Goal: Navigation & Orientation: Find specific page/section

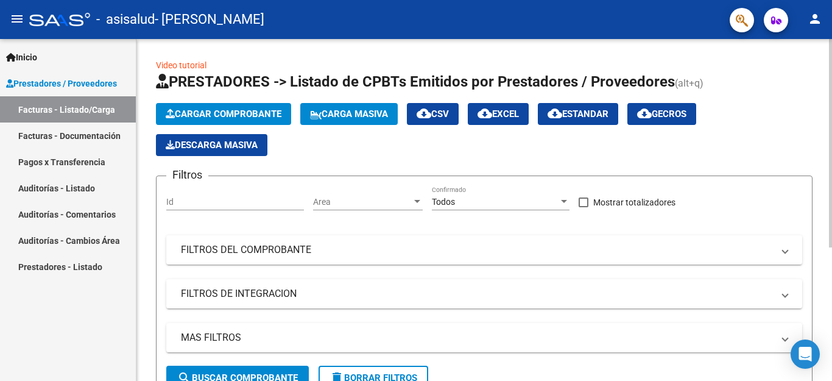
click at [832, 85] on div at bounding box center [830, 143] width 3 height 208
click at [826, 165] on div "Video tutorial PRESTADORES -> Listado de CPBTs Emitidos por Prestadores / Prove…" at bounding box center [485, 314] width 699 height 550
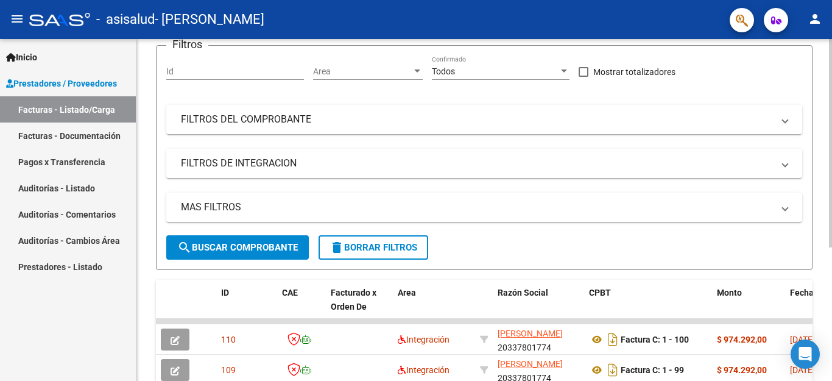
click at [826, 165] on div "Video tutorial PRESTADORES -> Listado de CPBTs Emitidos por Prestadores / Prove…" at bounding box center [484, 184] width 696 height 550
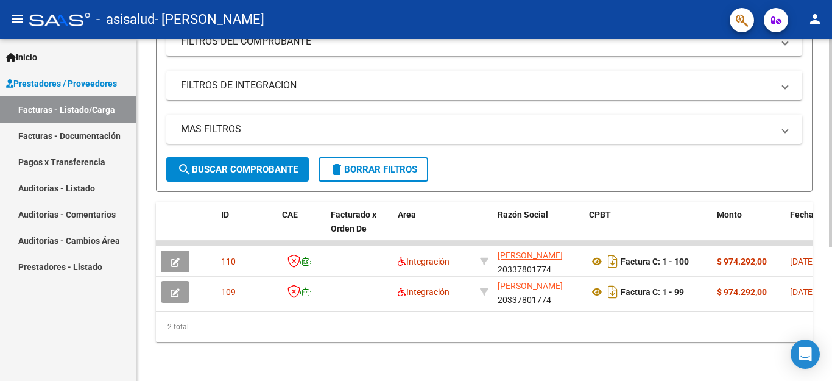
scroll to position [219, 0]
click at [832, 214] on div at bounding box center [830, 143] width 3 height 208
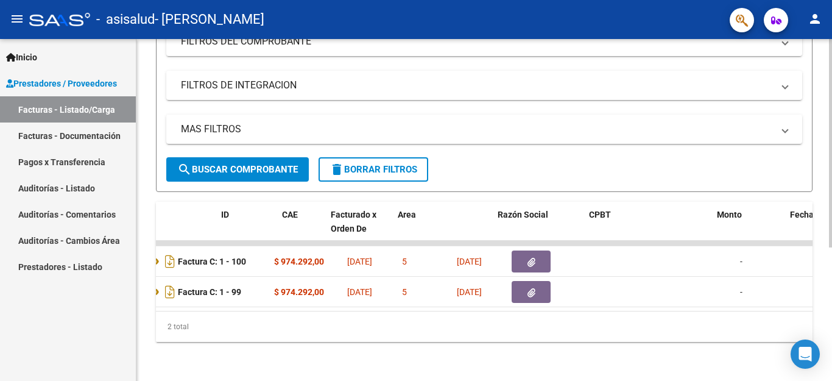
scroll to position [0, 0]
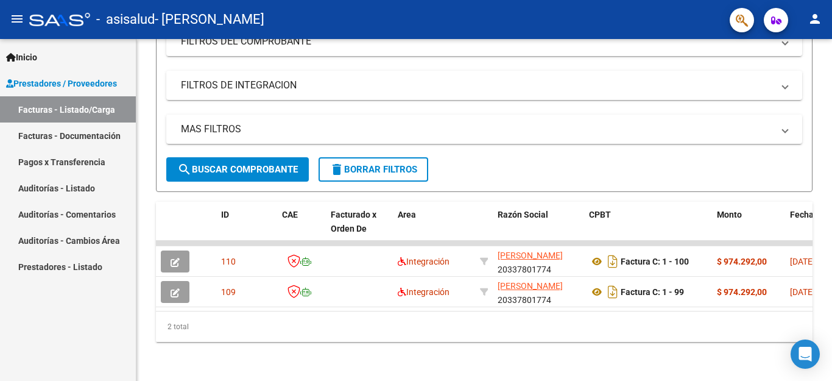
click at [37, 51] on span "Inicio" at bounding box center [21, 57] width 31 height 13
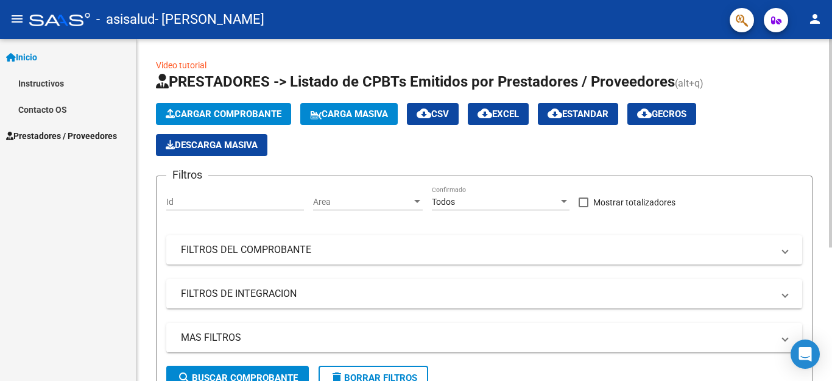
click at [831, 69] on div at bounding box center [830, 210] width 3 height 342
click at [831, 69] on div at bounding box center [830, 143] width 3 height 208
click at [748, 29] on span "button" at bounding box center [742, 20] width 12 height 25
click at [22, 16] on mat-icon "menu" at bounding box center [17, 19] width 15 height 15
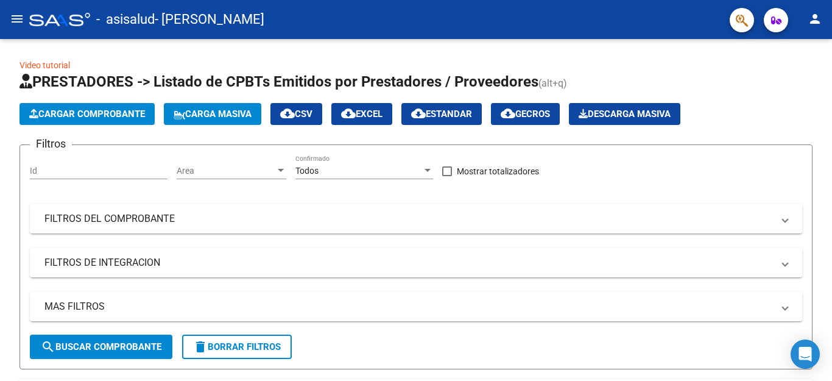
click at [10, 19] on mat-icon "menu" at bounding box center [17, 19] width 15 height 15
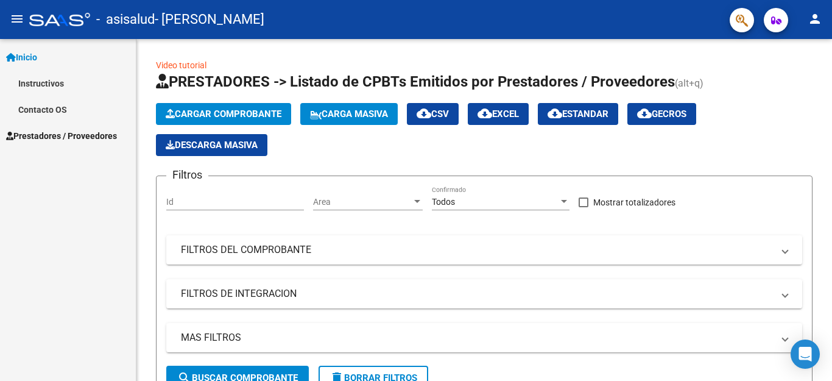
click at [105, 180] on div "Inicio Instructivos Contacto OS Prestadores / Proveedores Facturas - Listado/Ca…" at bounding box center [68, 210] width 136 height 342
click at [25, 24] on button "menu" at bounding box center [17, 19] width 24 height 24
